Goal: Information Seeking & Learning: Find specific fact

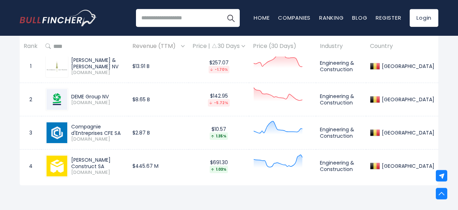
scroll to position [335, 0]
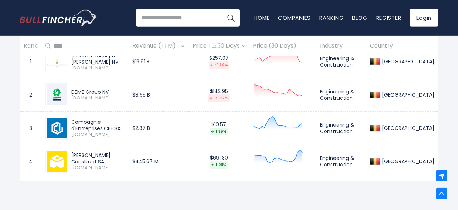
drag, startPoint x: 90, startPoint y: 133, endPoint x: 72, endPoint y: 133, distance: 18.2
click at [72, 133] on span "[DOMAIN_NAME]" at bounding box center [97, 135] width 53 height 6
copy span "[DOMAIN_NAME]"
drag, startPoint x: 89, startPoint y: 127, endPoint x: 72, endPoint y: 122, distance: 17.7
click at [72, 122] on div "Compagnie d'Entreprises CFE SA" at bounding box center [97, 125] width 53 height 13
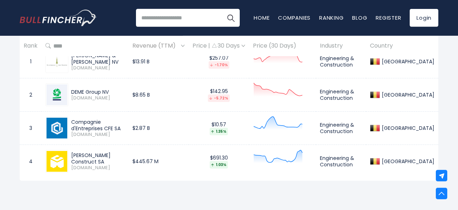
copy div "Compagnie d'Entreprises CFE SA"
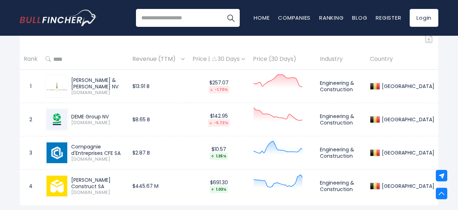
scroll to position [310, 0]
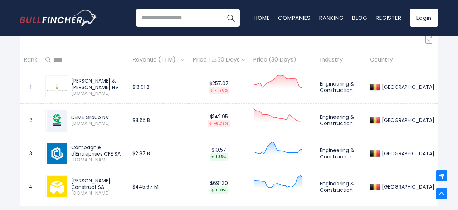
drag, startPoint x: 110, startPoint y: 116, endPoint x: 72, endPoint y: 114, distance: 38.3
click at [72, 114] on div "DEME Group NV" at bounding box center [97, 117] width 53 height 6
copy div "DEME Group NV"
drag, startPoint x: 79, startPoint y: 87, endPoint x: 70, endPoint y: 80, distance: 10.9
click at [70, 80] on div "[PERSON_NAME] & [PERSON_NAME] NV [DOMAIN_NAME]" at bounding box center [96, 87] width 56 height 19
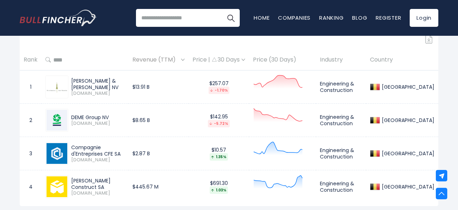
copy div "[PERSON_NAME] & [PERSON_NAME] NV"
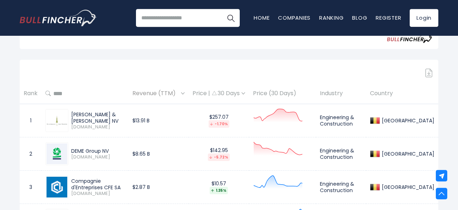
scroll to position [275, 0]
drag, startPoint x: 72, startPoint y: 182, endPoint x: 87, endPoint y: 187, distance: 15.5
click at [87, 187] on div "Compagnie d'Entreprises CFE SA" at bounding box center [97, 184] width 53 height 13
copy div "Compagnie d'Entreprises CFE SA"
